Goal: Task Accomplishment & Management: Manage account settings

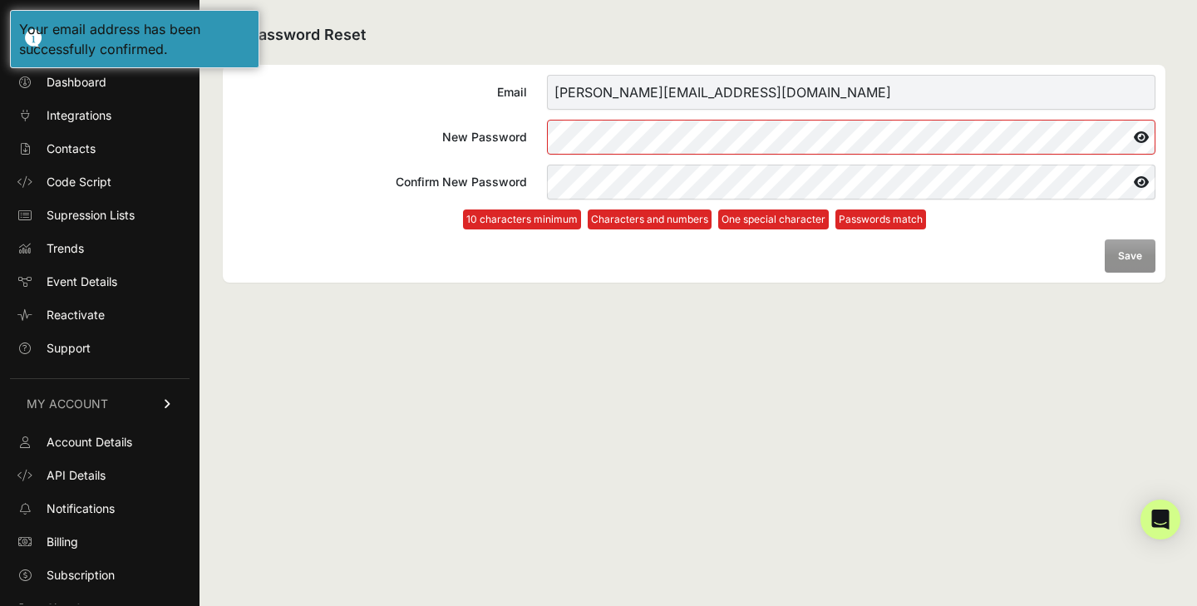
scroll to position [17, 0]
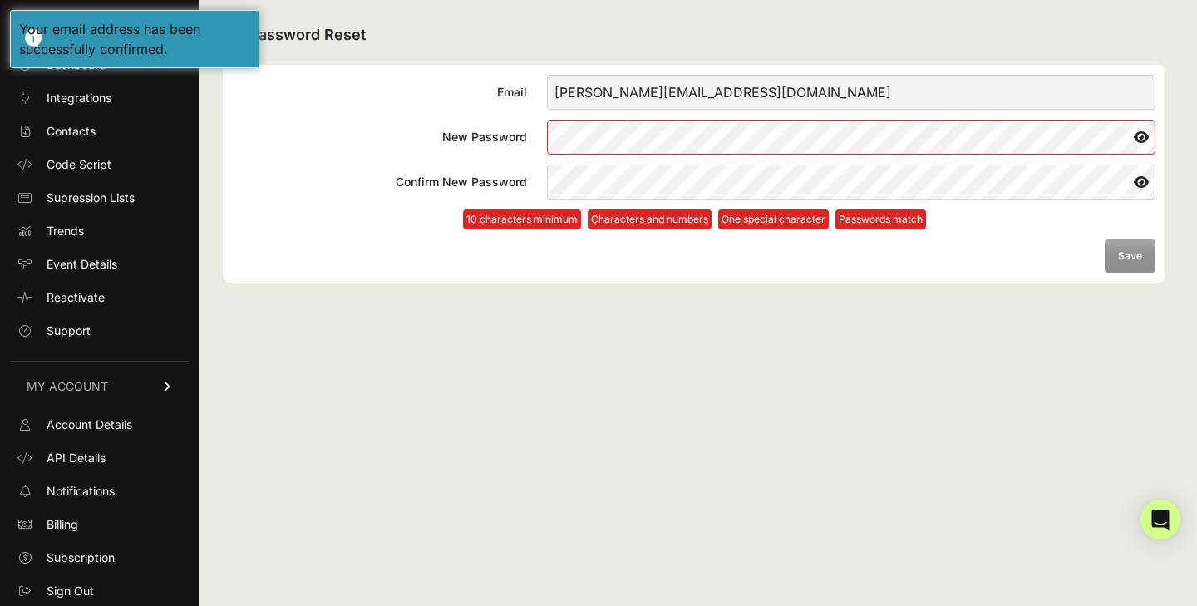
click at [629, 262] on form "Email [PERSON_NAME][EMAIL_ADDRESS][DOMAIN_NAME] New Password Confirm New Passwo…" at bounding box center [694, 174] width 922 height 198
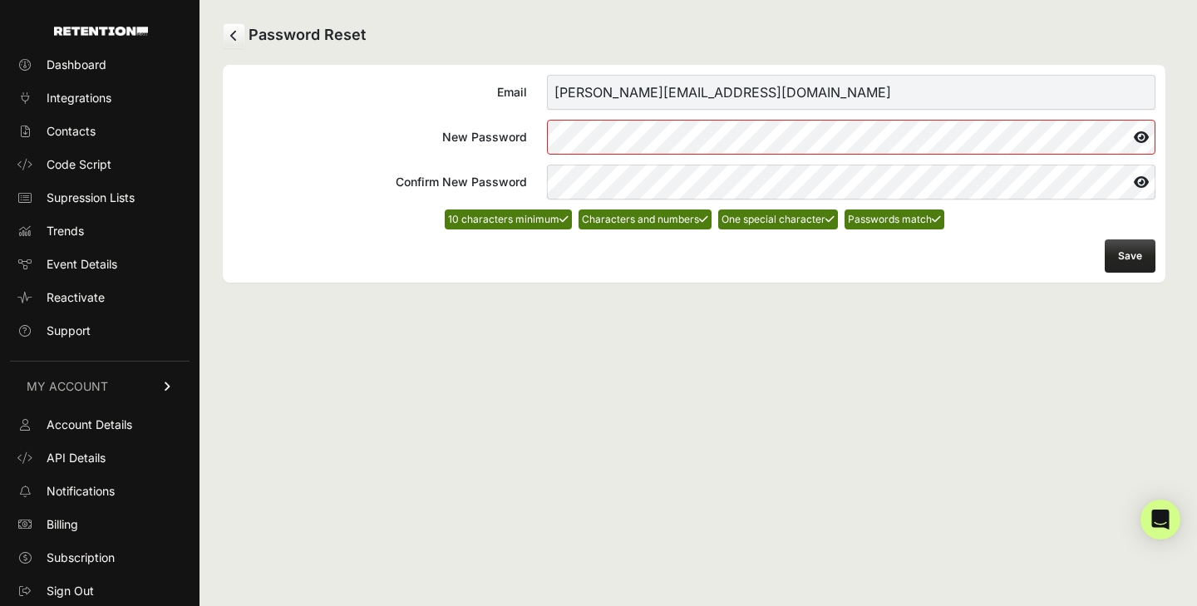
click at [1143, 250] on button "Save" at bounding box center [1129, 255] width 51 height 33
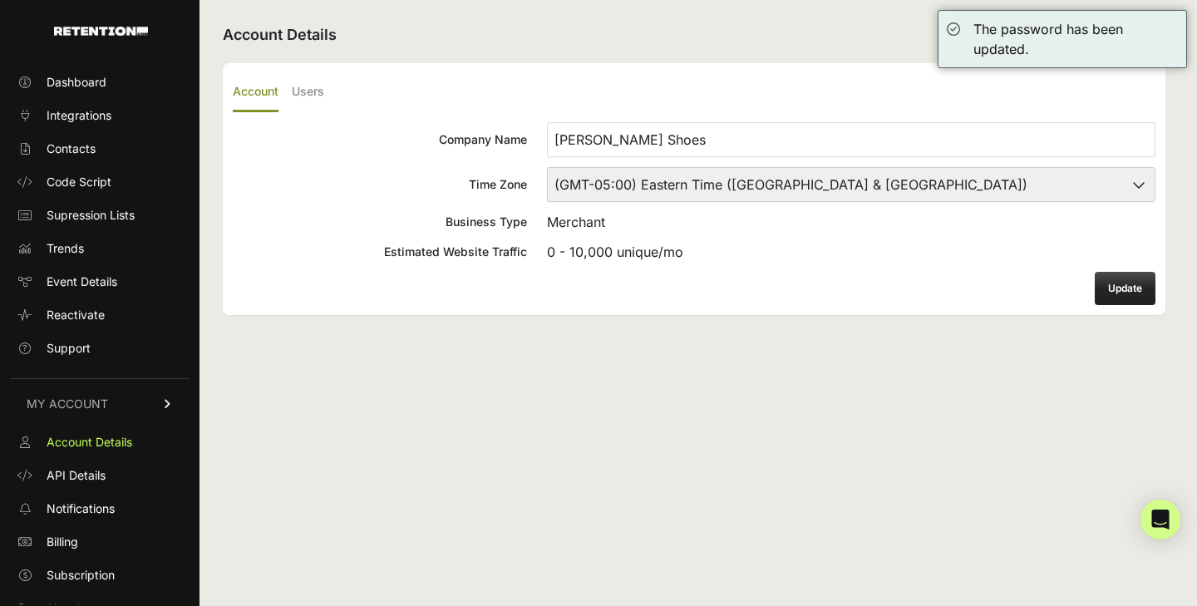
scroll to position [17, 0]
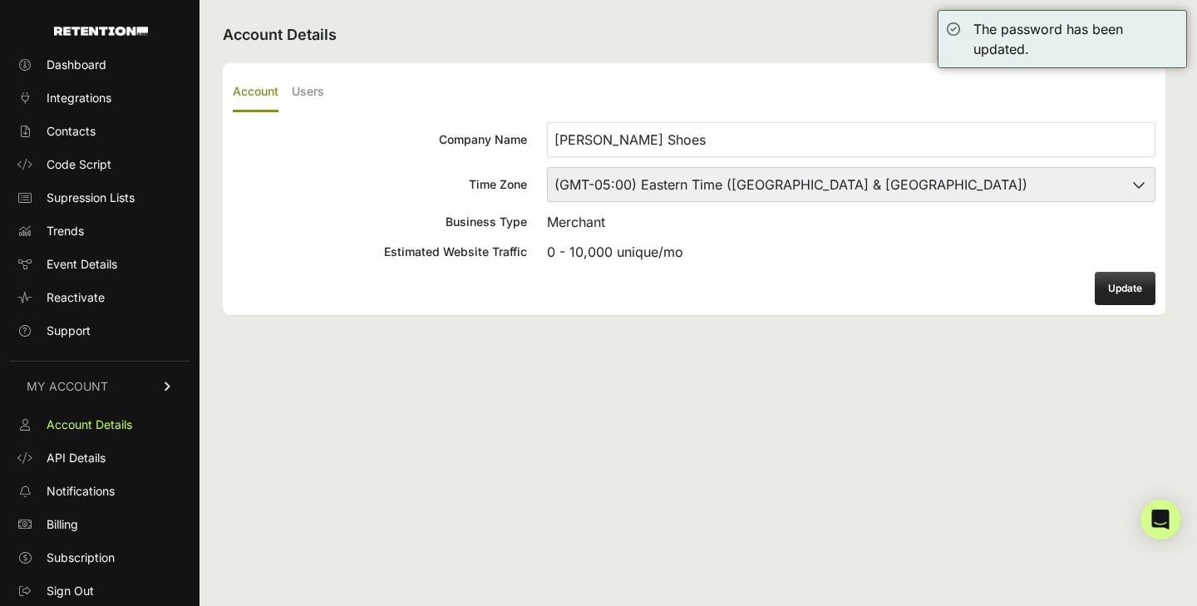
click at [1123, 283] on button "Update" at bounding box center [1125, 288] width 61 height 33
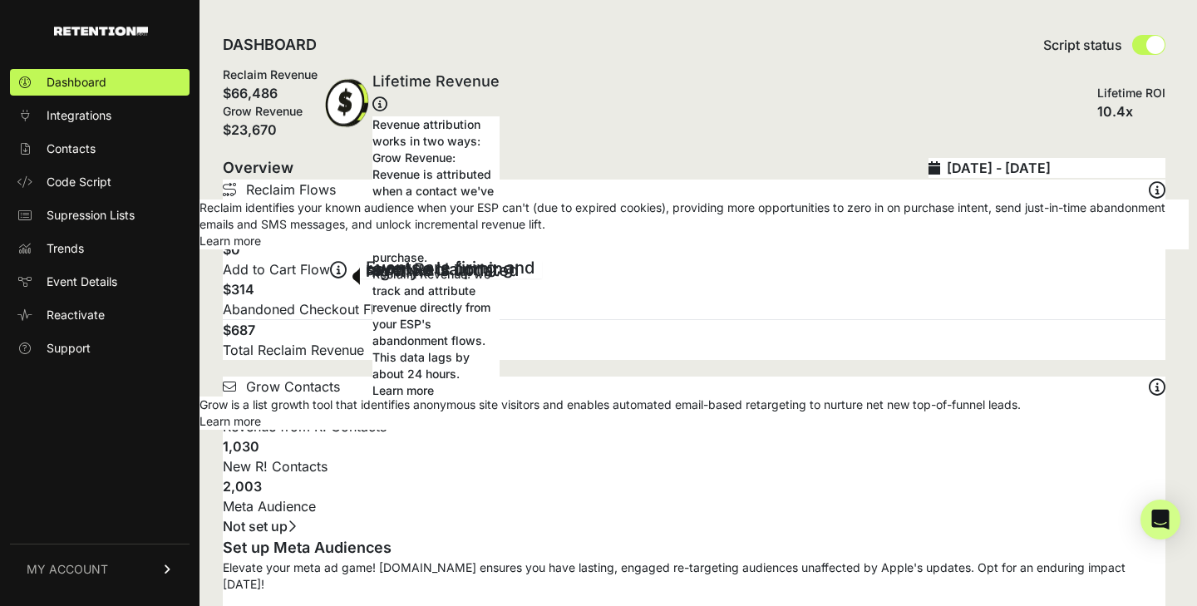
click at [1149, 45] on span at bounding box center [1155, 45] width 18 height 18
click at [1157, 43] on span at bounding box center [1155, 45] width 18 height 18
